Goal: Transaction & Acquisition: Purchase product/service

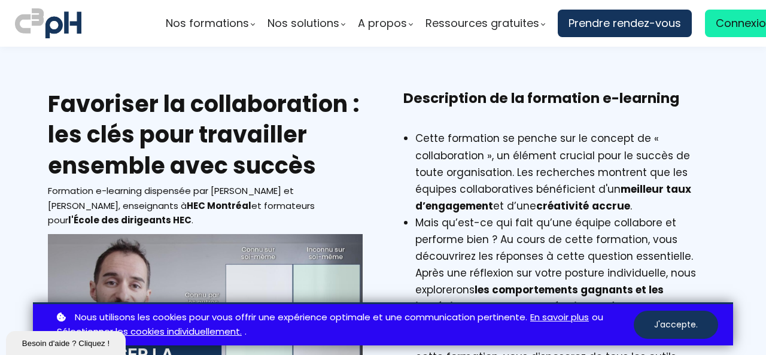
click at [378, 160] on div "Favoriser la collaboration : les clés pour travailler ensemble avec succès Form…" at bounding box center [383, 319] width 700 height 460
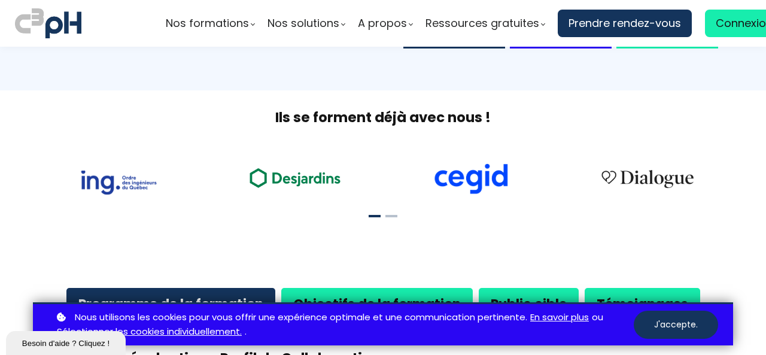
scroll to position [558, 0]
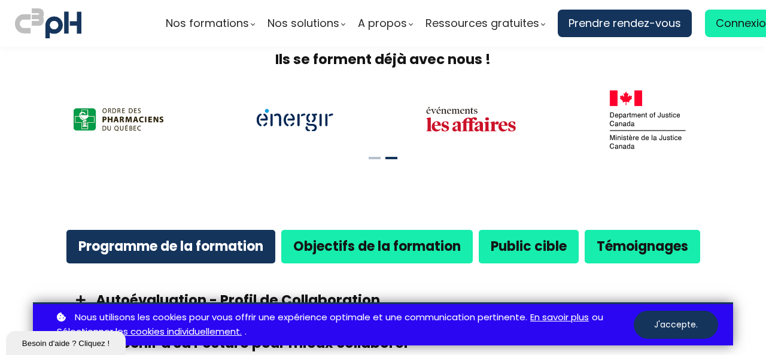
click at [159, 330] on link "Sélectionner les cookies individuellement." at bounding box center [149, 331] width 185 height 15
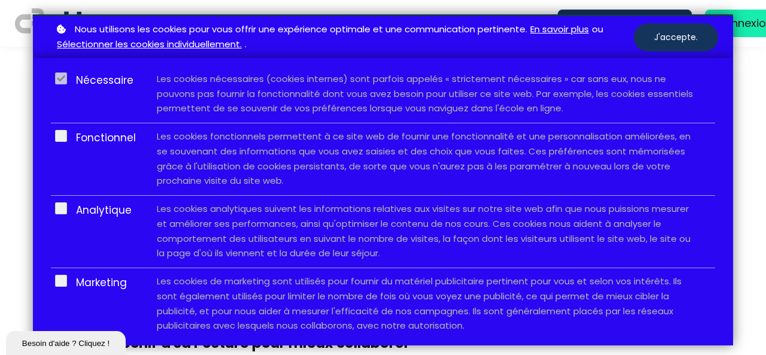
click at [62, 81] on label at bounding box center [61, 78] width 12 height 12
click at [687, 35] on button "J'accepte." at bounding box center [676, 37] width 84 height 28
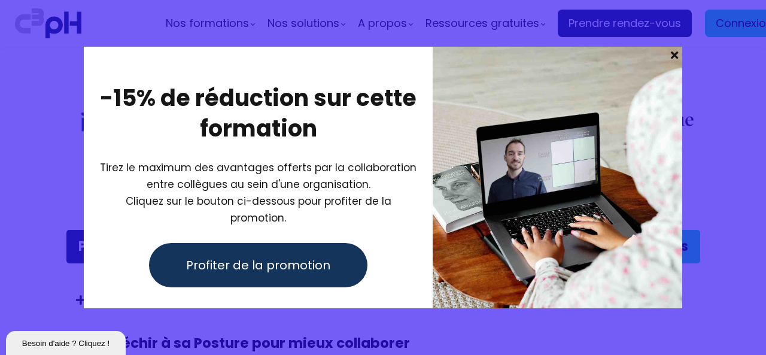
click at [674, 62] on span at bounding box center [675, 55] width 16 height 17
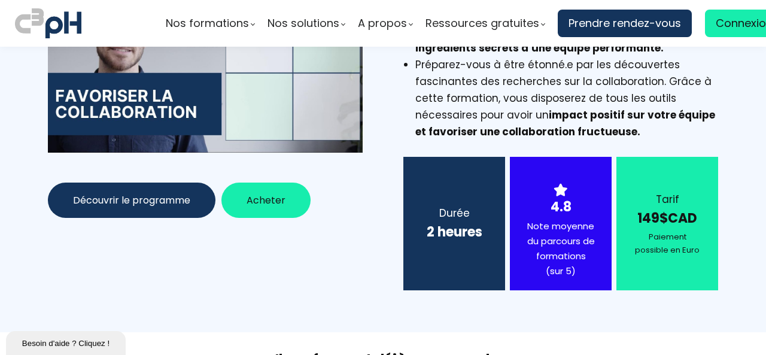
scroll to position [239, 0]
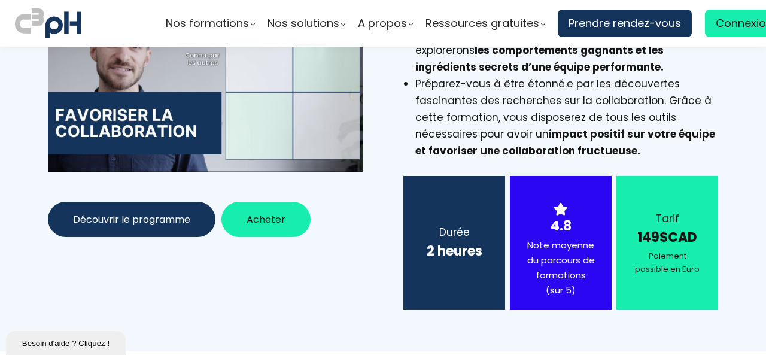
click at [264, 223] on span "Acheter" at bounding box center [266, 219] width 39 height 15
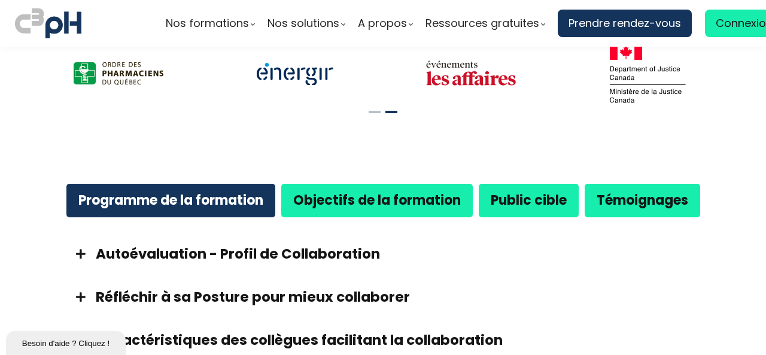
scroll to position [638, 0]
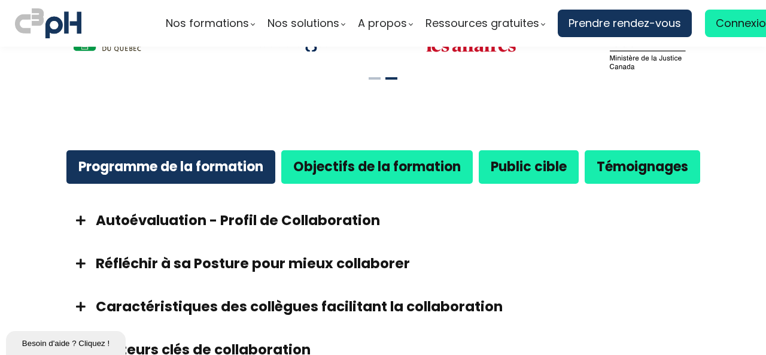
click at [604, 166] on b "Témoignages" at bounding box center [643, 166] width 92 height 19
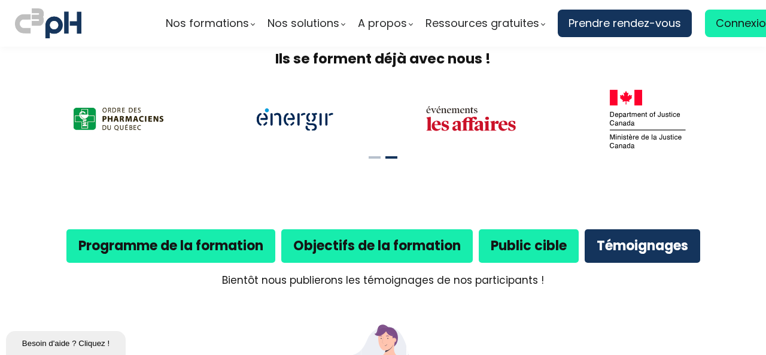
scroll to position [558, 0]
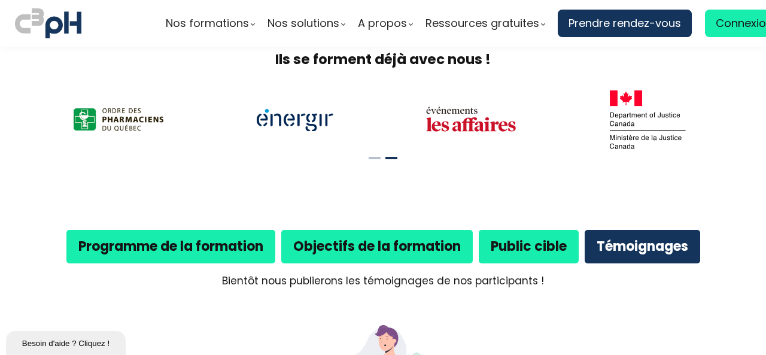
click at [536, 252] on b "Public cible" at bounding box center [529, 246] width 76 height 19
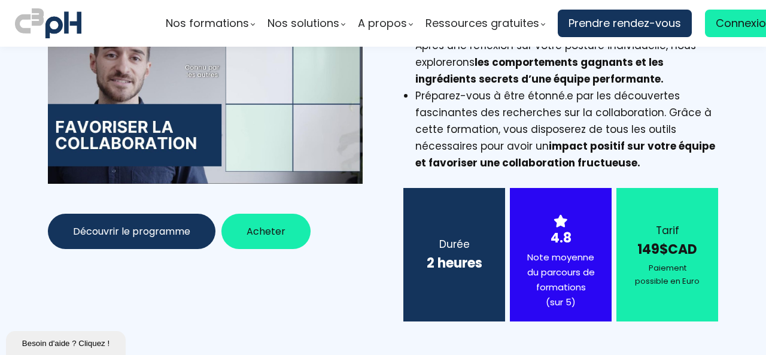
scroll to position [239, 0]
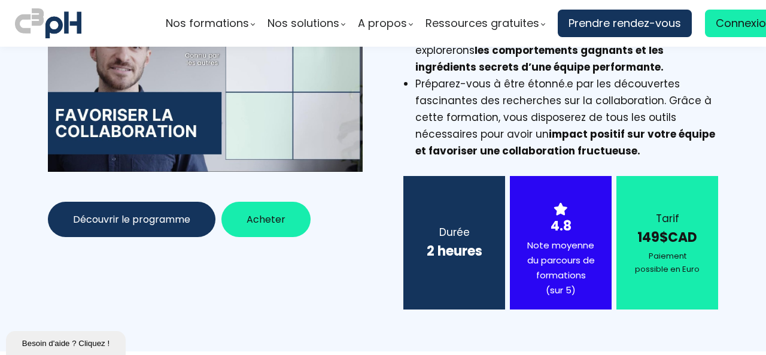
click at [127, 226] on span "Découvrir le programme" at bounding box center [131, 219] width 117 height 15
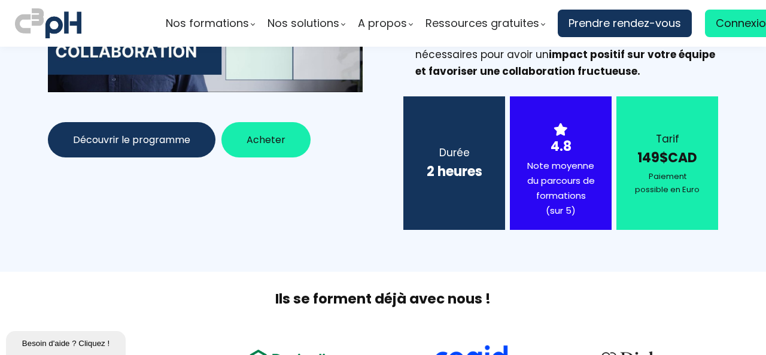
scroll to position [638, 0]
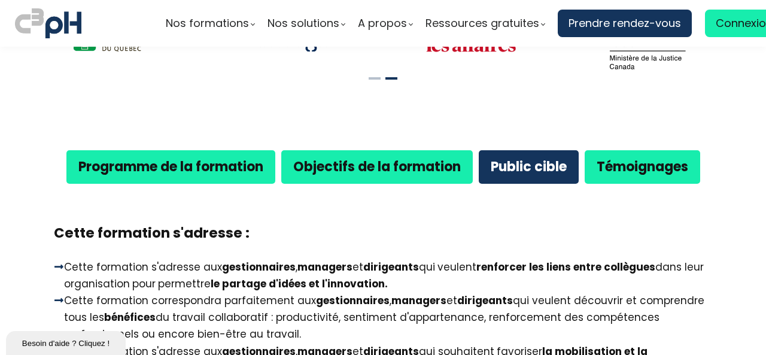
click at [151, 160] on b "Programme de la formation" at bounding box center [170, 166] width 185 height 19
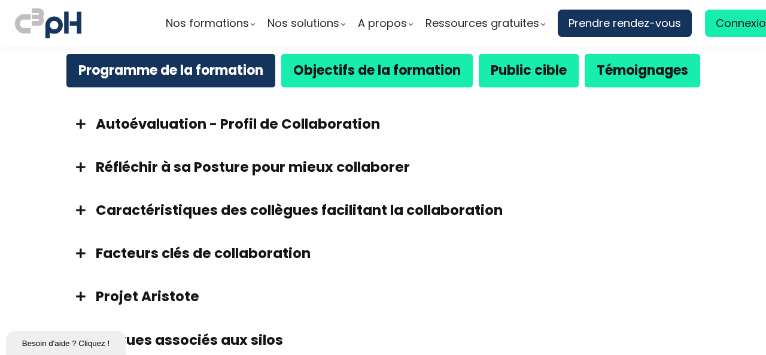
scroll to position [718, 0]
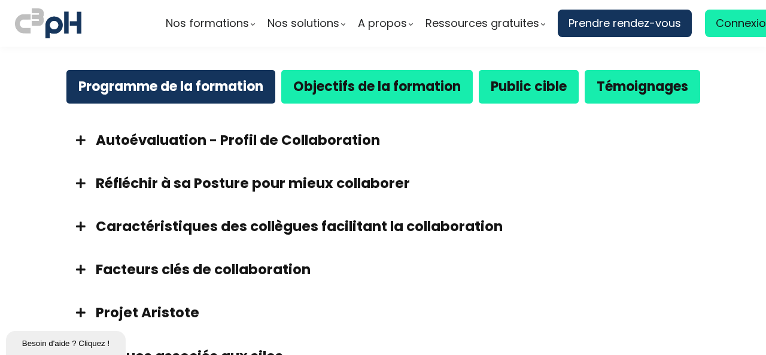
click at [382, 83] on strong "Objectifs de la formation" at bounding box center [377, 86] width 168 height 19
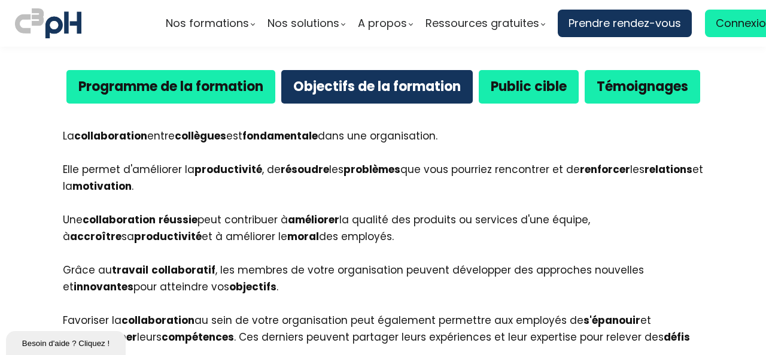
click at [572, 89] on div "Public cible" at bounding box center [529, 86] width 100 height 33
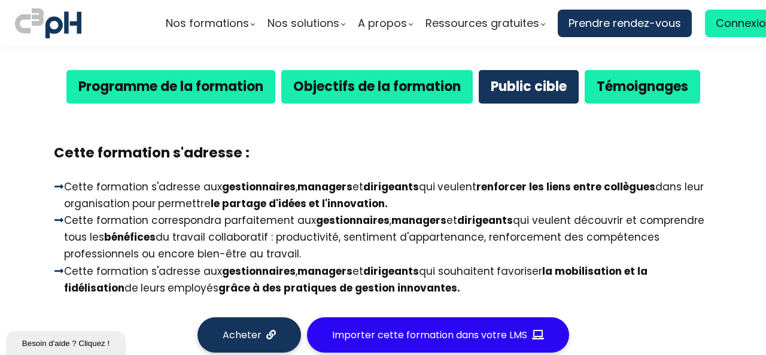
click at [338, 90] on strong "Objectifs de la formation" at bounding box center [377, 86] width 168 height 19
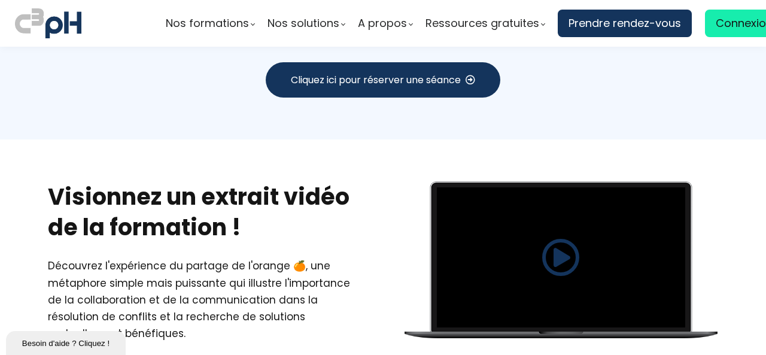
scroll to position [2154, 0]
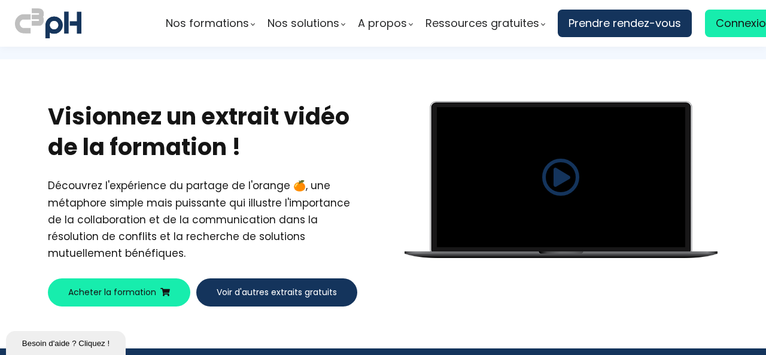
click at [555, 158] on span at bounding box center [561, 177] width 38 height 38
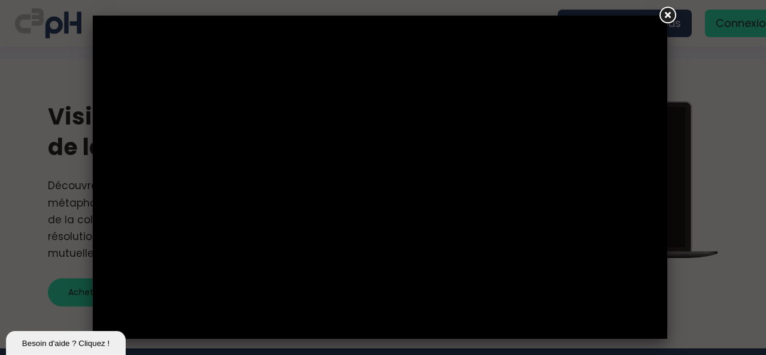
click at [669, 13] on link at bounding box center [667, 16] width 22 height 22
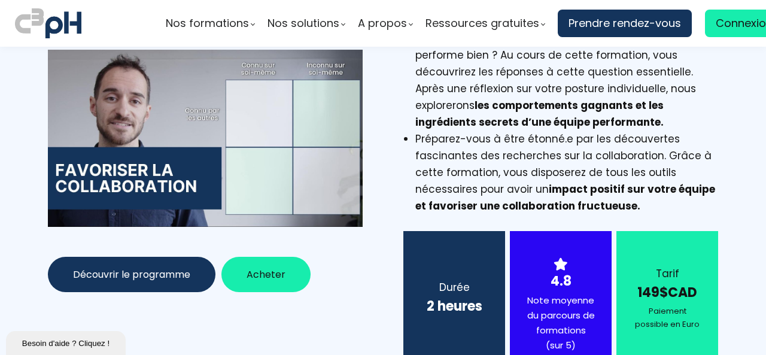
scroll to position [0, 0]
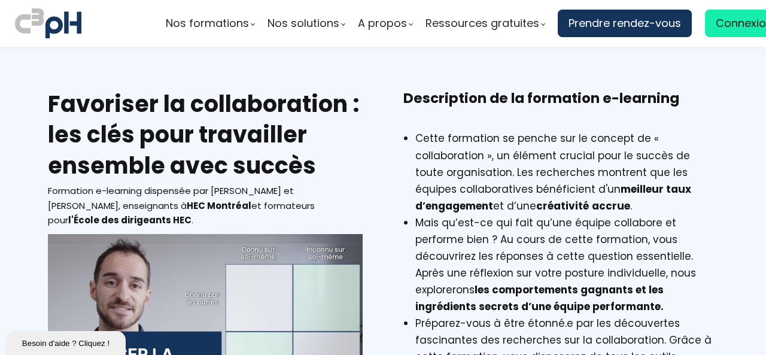
click at [493, 215] on li "Mais qu’est-ce qui fait qu’une équipe collabore et performe bien ? Au cours de …" at bounding box center [566, 264] width 303 height 101
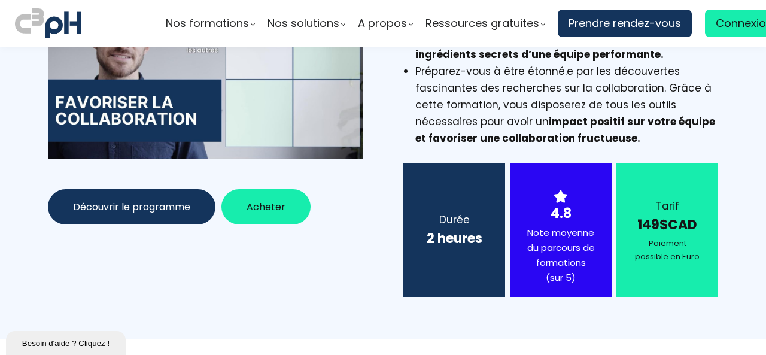
scroll to position [239, 0]
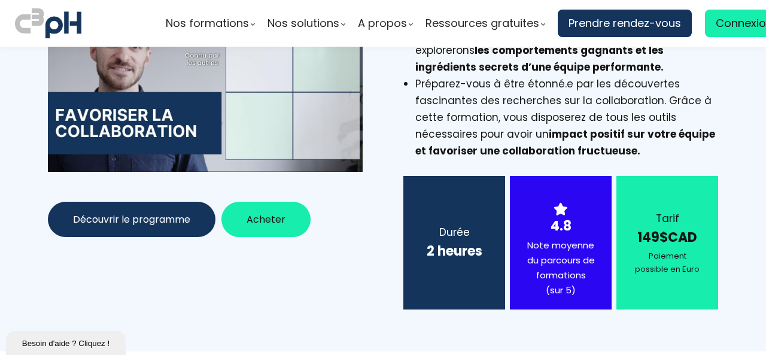
click at [655, 232] on strong "149$CAD" at bounding box center [667, 237] width 60 height 19
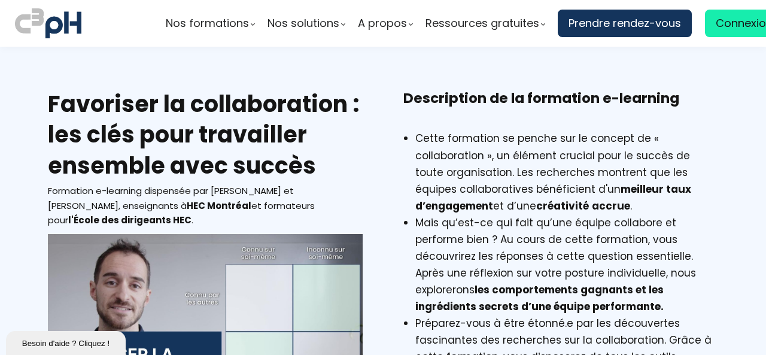
scroll to position [239, 0]
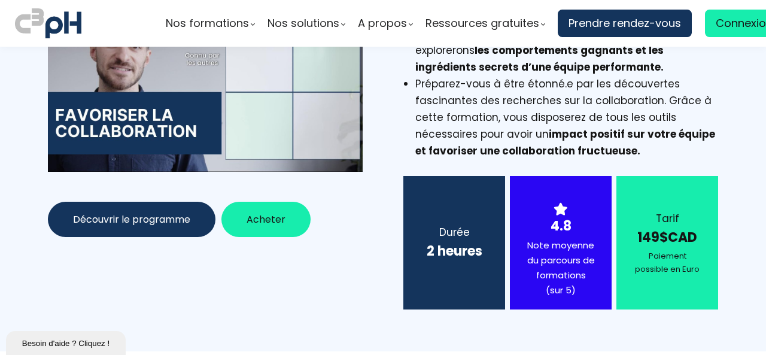
click at [252, 223] on span "Acheter" at bounding box center [266, 219] width 39 height 15
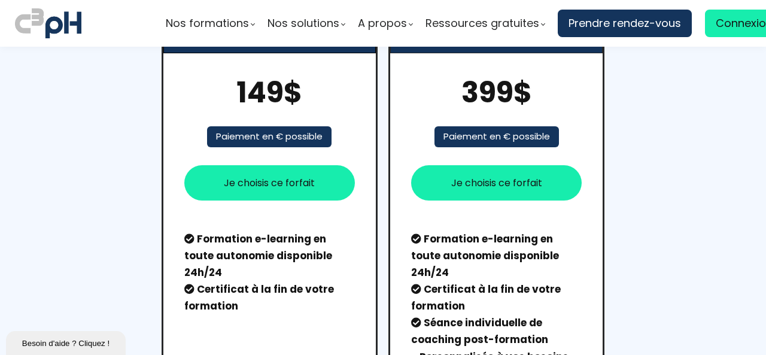
scroll to position [1596, 0]
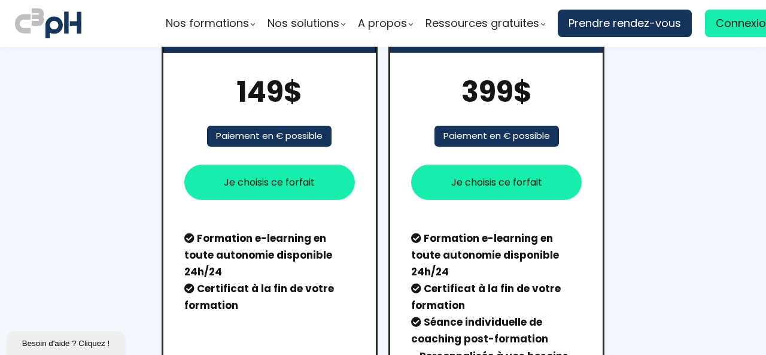
click at [273, 175] on span "Je choisis ce forfait" at bounding box center [269, 182] width 91 height 15
